Goal: Task Accomplishment & Management: Use online tool/utility

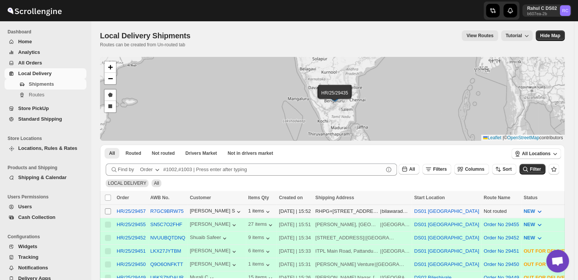
click at [108, 211] on input "Select shipment" at bounding box center [108, 211] width 6 height 6
checkbox input "true"
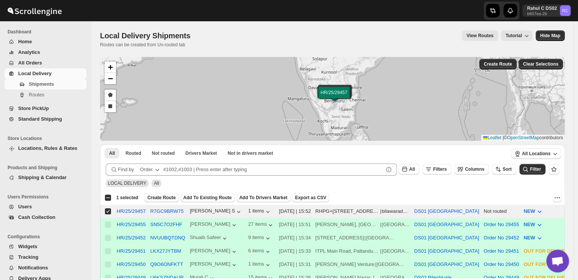
click at [163, 197] on span "Create Route" at bounding box center [161, 197] width 28 height 6
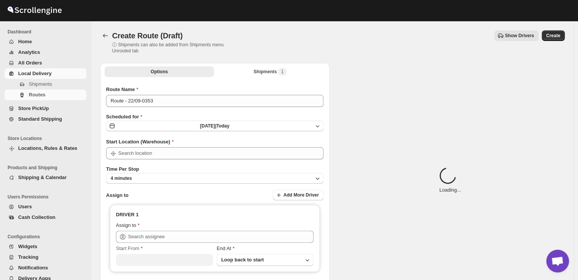
type input "DS01 [GEOGRAPHIC_DATA]"
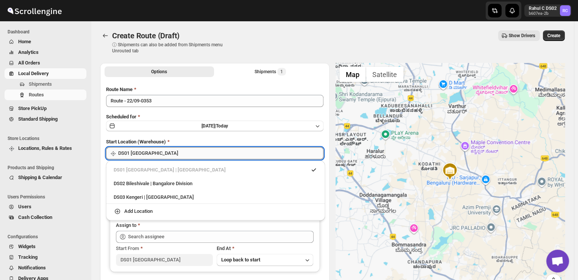
click at [157, 155] on input "DS01 [GEOGRAPHIC_DATA]" at bounding box center [220, 153] width 205 height 12
click at [136, 198] on div "DS03 Kengeri | Bengaluru" at bounding box center [216, 197] width 204 height 8
type input "DS03 Kengeri"
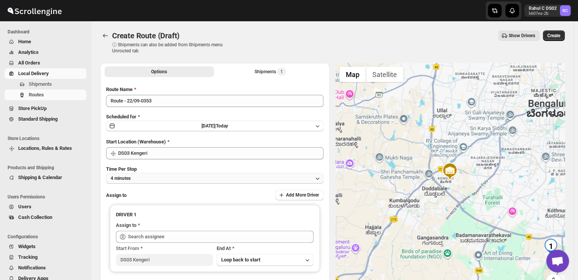
click at [147, 178] on button "4 minutes" at bounding box center [215, 178] width 218 height 11
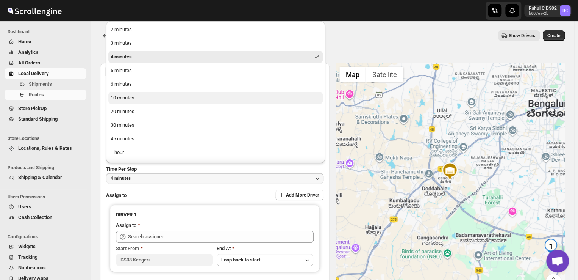
click at [142, 100] on button "10 minutes" at bounding box center [215, 98] width 214 height 12
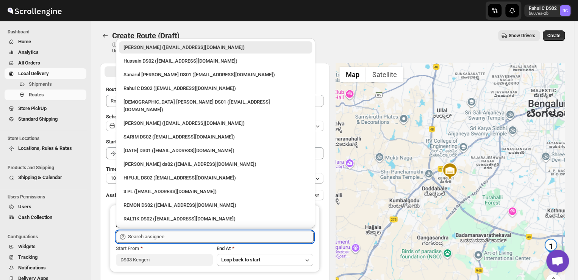
click at [171, 235] on input "text" at bounding box center [221, 236] width 186 height 12
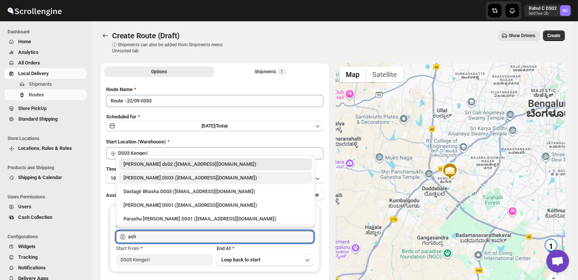
click at [144, 178] on div "ashik uddin DS03 (katiri8361@kimdyn.com)" at bounding box center [216, 178] width 184 height 8
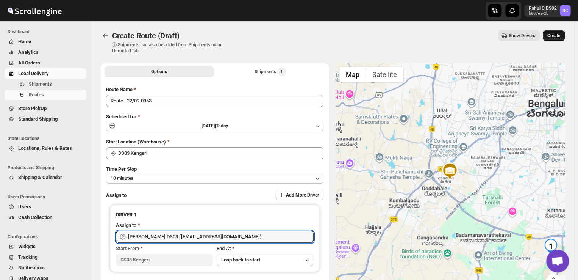
type input "ashik uddin DS03 (katiri8361@kimdyn.com)"
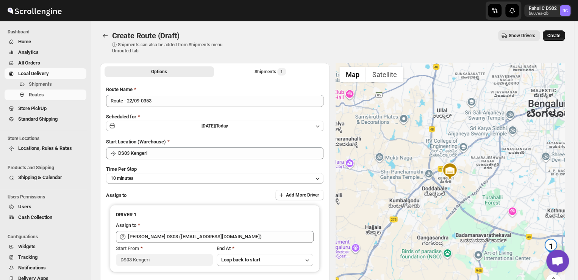
click at [559, 32] on button "Create" at bounding box center [554, 35] width 22 height 11
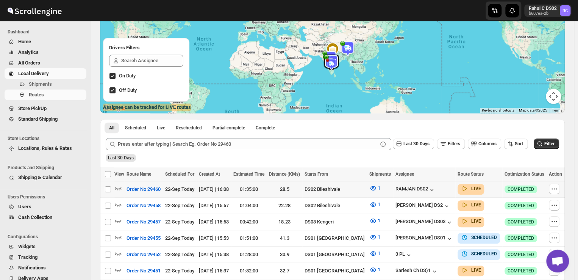
scroll to position [72, 0]
